Goal: Check status: Check status

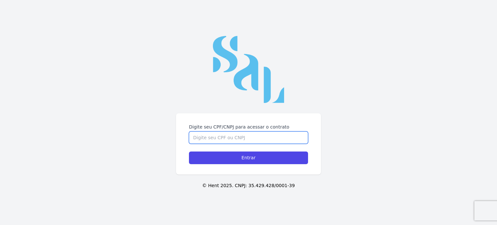
click at [283, 138] on input "Digite seu CPF/CNPJ para acessar o contrato" at bounding box center [248, 137] width 119 height 12
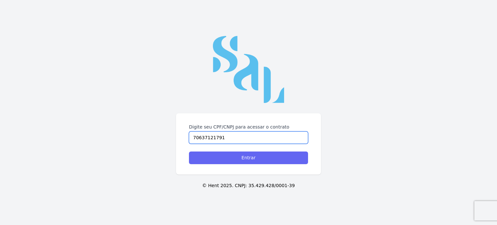
type input "70637121791"
click at [245, 157] on input "Entrar" at bounding box center [248, 158] width 119 height 13
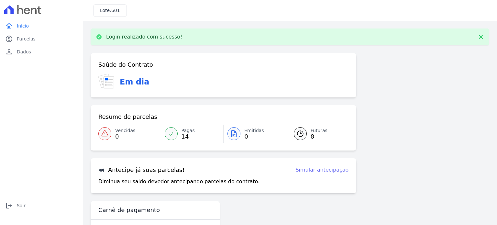
click at [303, 133] on div at bounding box center [300, 133] width 13 height 13
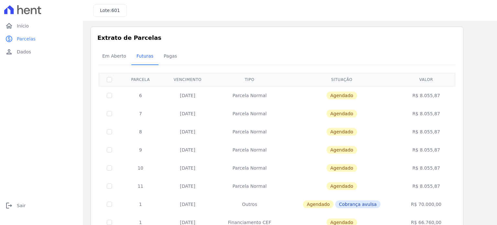
scroll to position [37, 0]
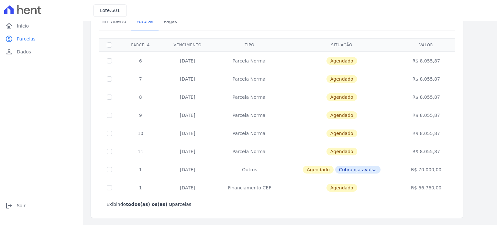
click at [155, 38] on th "Parcela" at bounding box center [140, 44] width 41 height 13
click at [165, 29] on link "Pagas" at bounding box center [171, 22] width 24 height 17
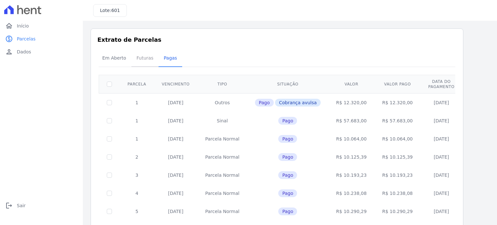
click at [140, 59] on span "Futuras" at bounding box center [145, 57] width 25 height 13
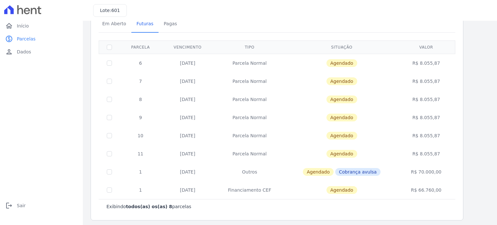
scroll to position [37, 0]
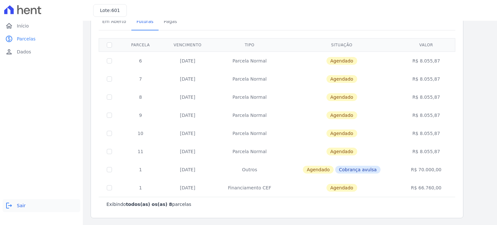
click at [21, 207] on span "Sair" at bounding box center [21, 205] width 9 height 6
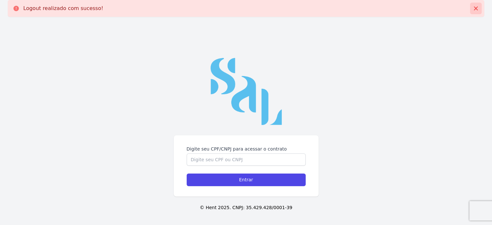
click at [477, 10] on icon at bounding box center [476, 8] width 6 height 6
